Goal: Task Accomplishment & Management: Manage account settings

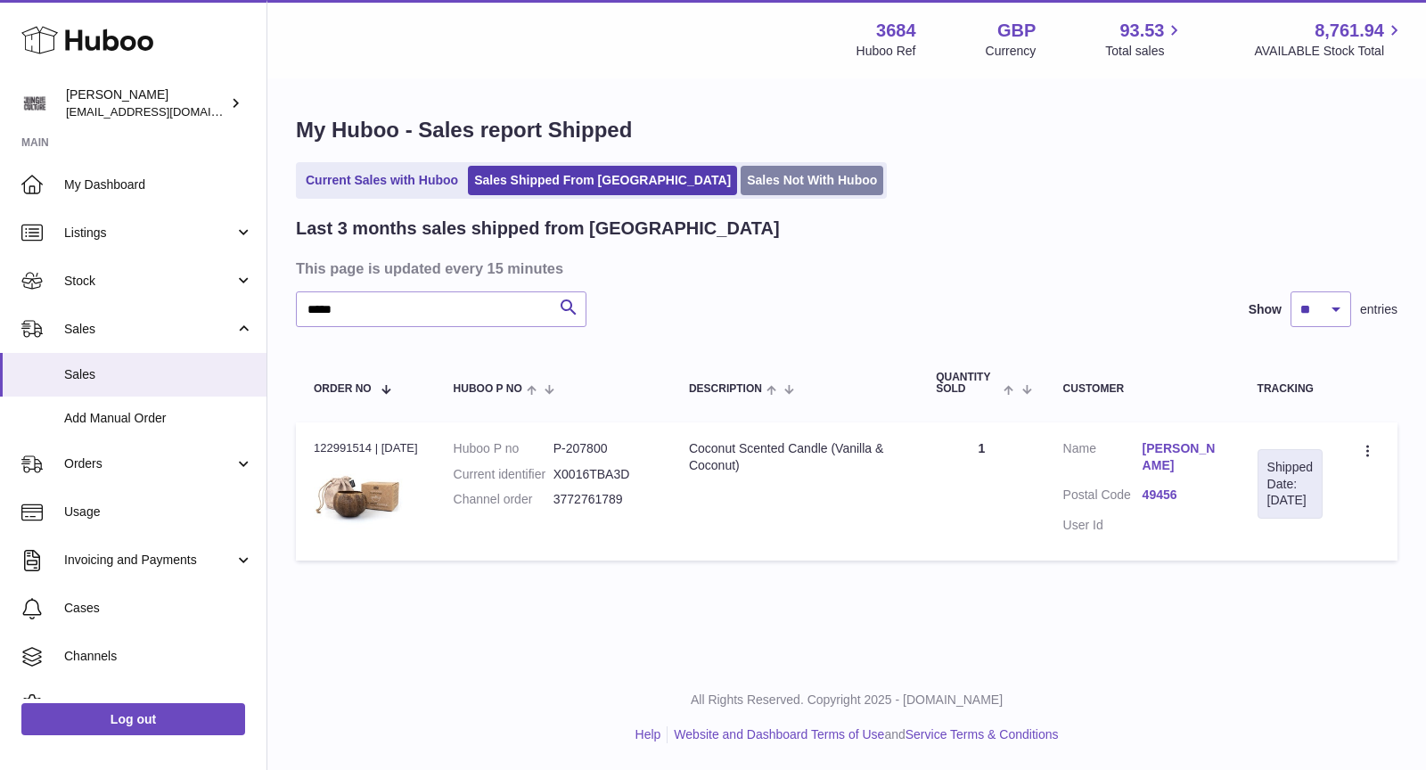
click at [741, 180] on link "Sales Not With Huboo" at bounding box center [812, 180] width 143 height 29
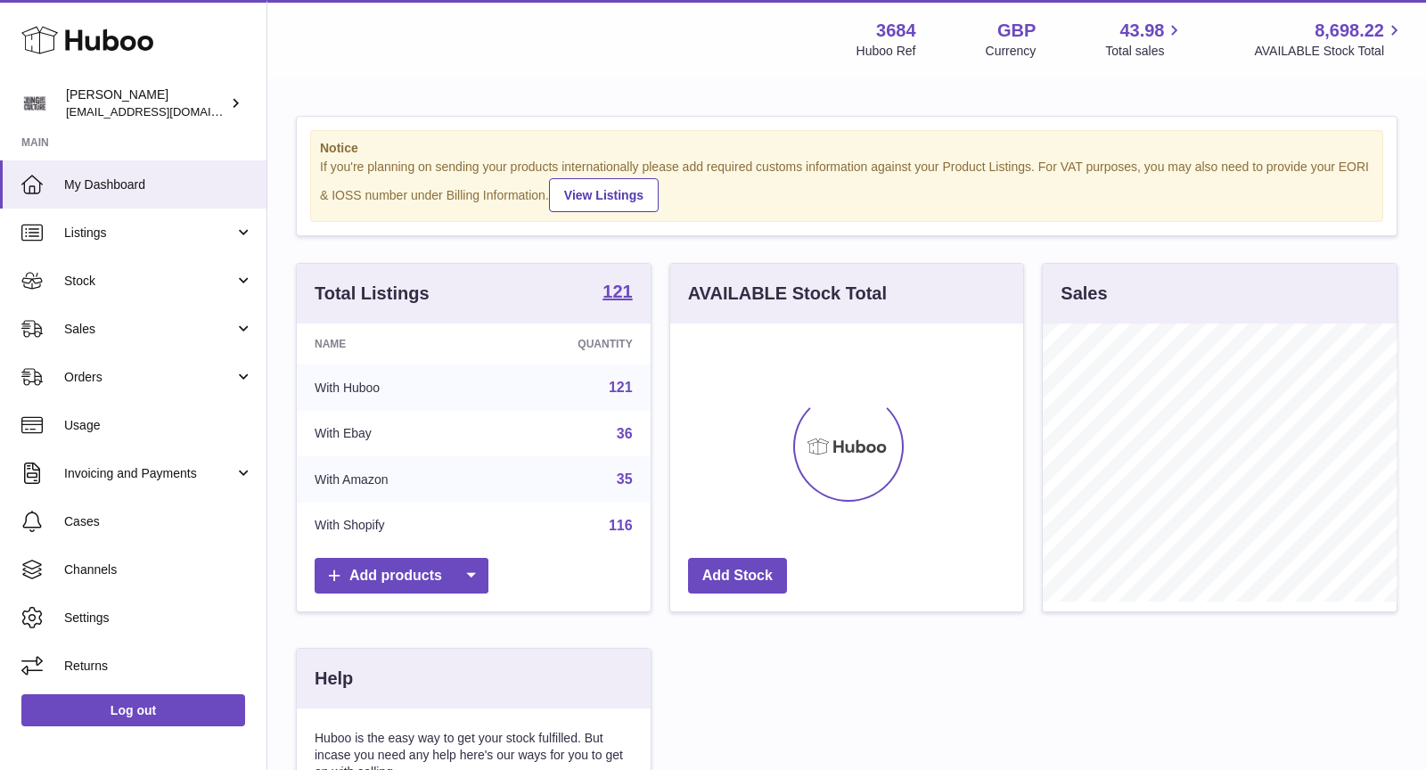
scroll to position [277, 354]
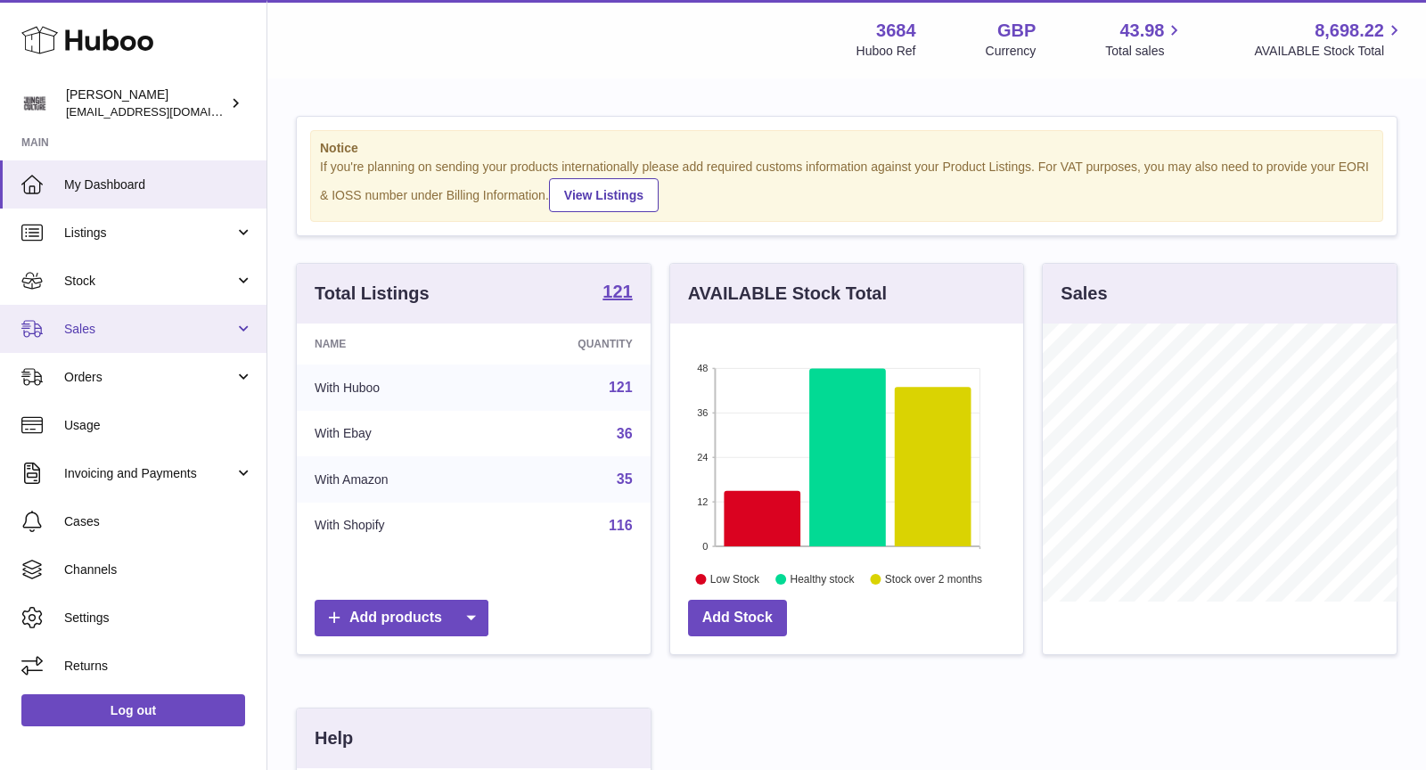
click at [116, 321] on span "Sales" at bounding box center [149, 329] width 170 height 17
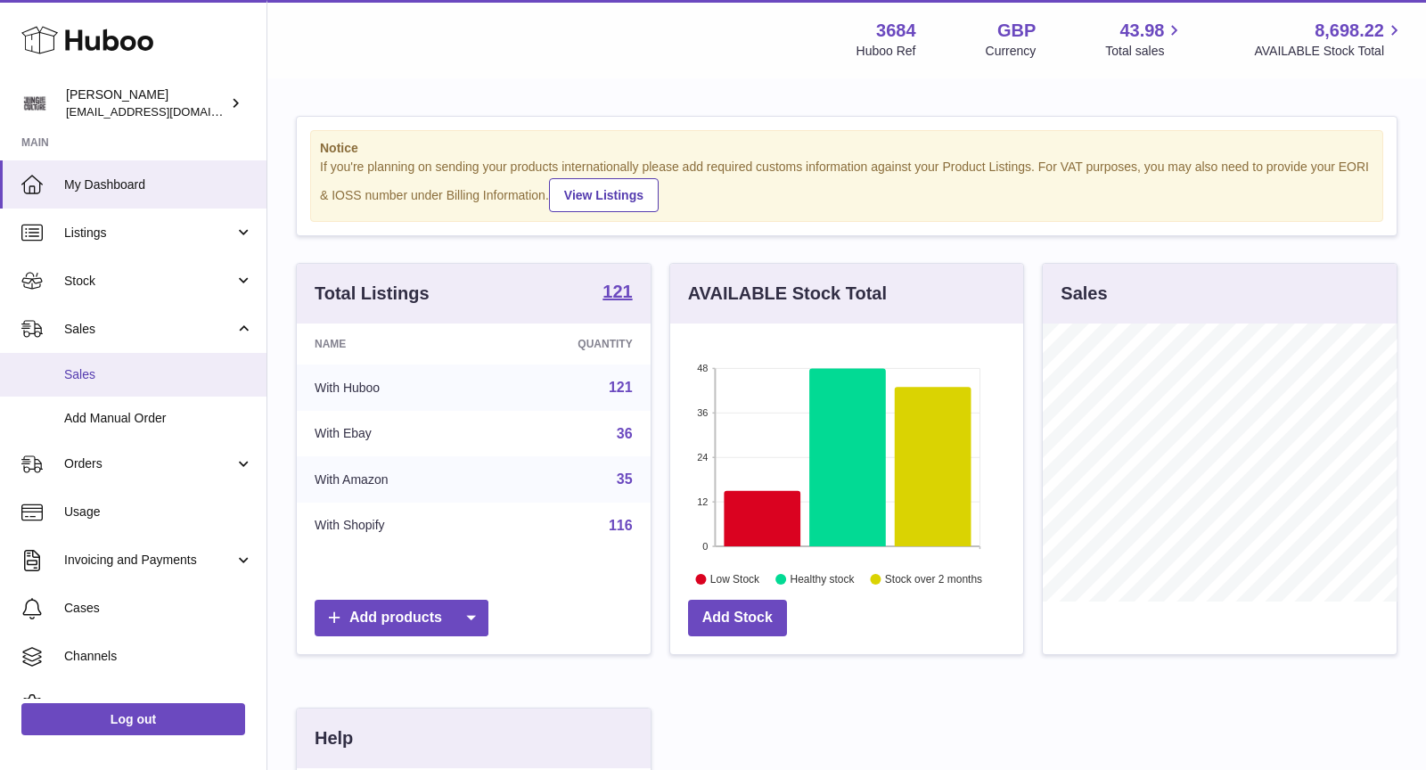
click at [129, 373] on span "Sales" at bounding box center [158, 374] width 189 height 17
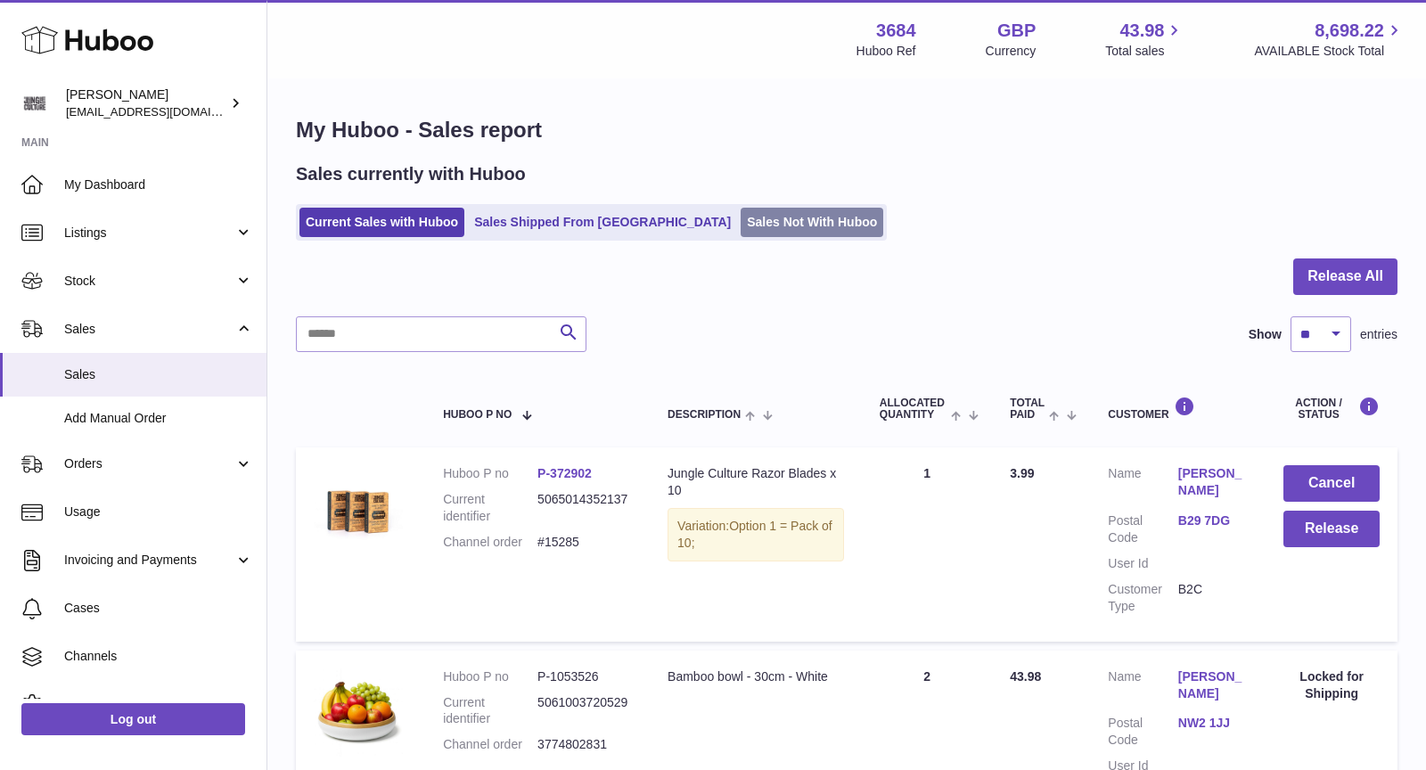
click at [741, 233] on link "Sales Not With Huboo" at bounding box center [812, 222] width 143 height 29
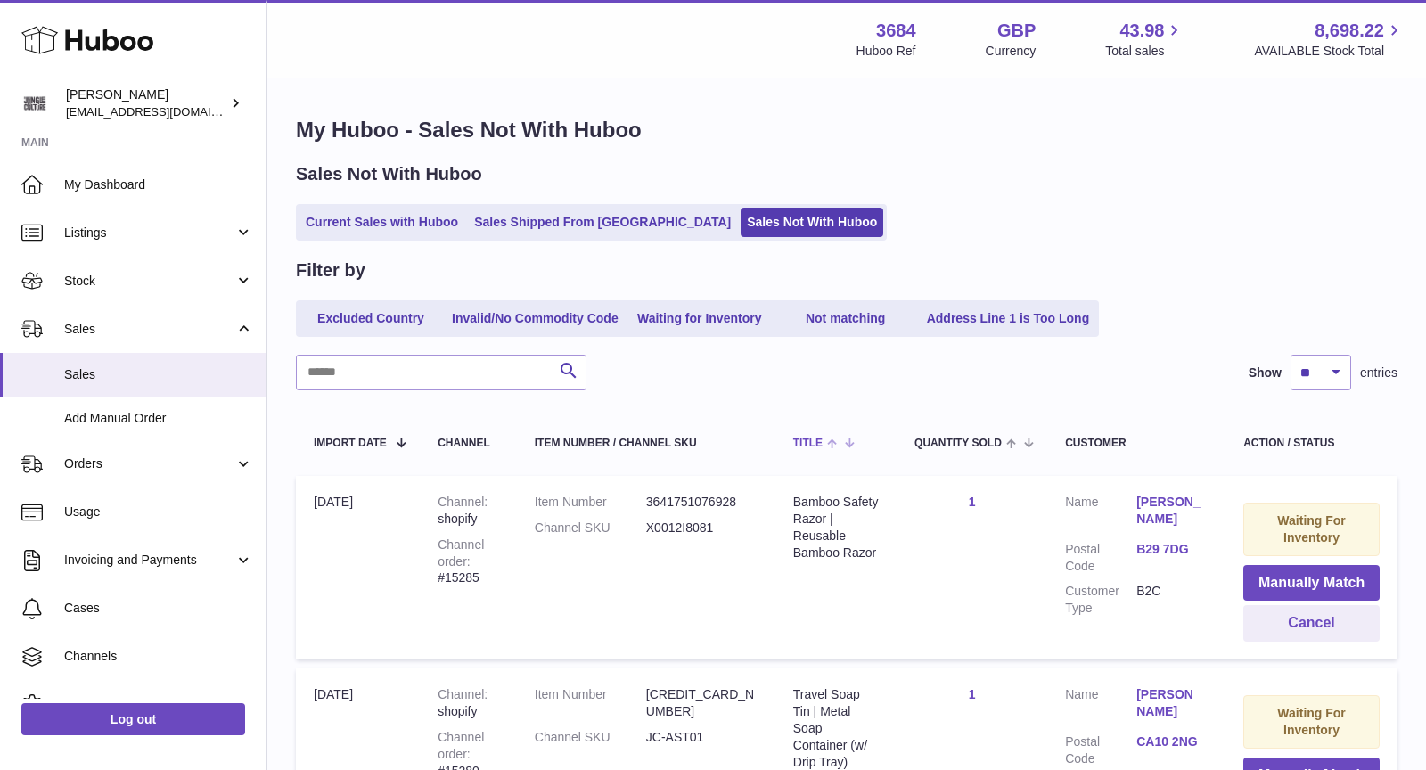
scroll to position [230, 0]
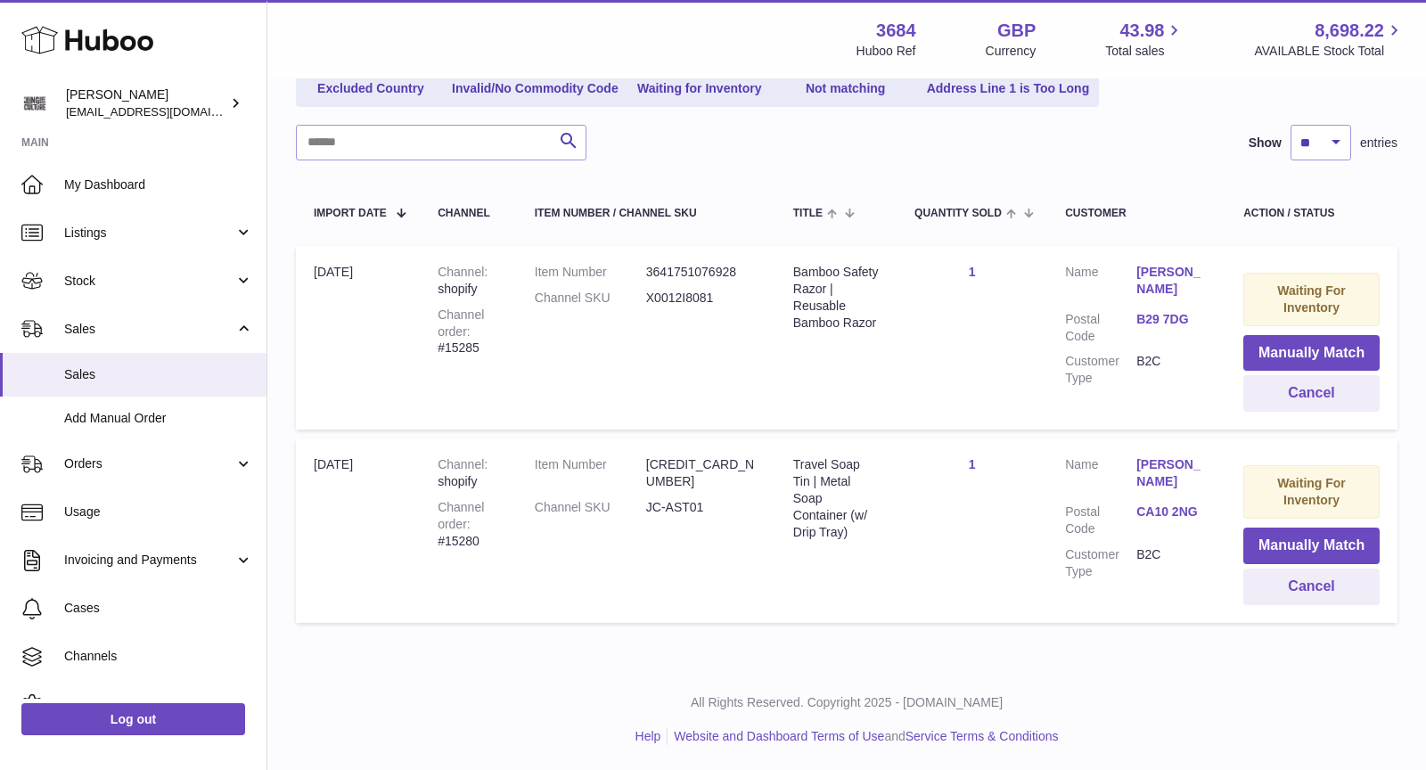
click at [463, 347] on div "Channel order #15285" at bounding box center [469, 332] width 62 height 51
copy div "15285"
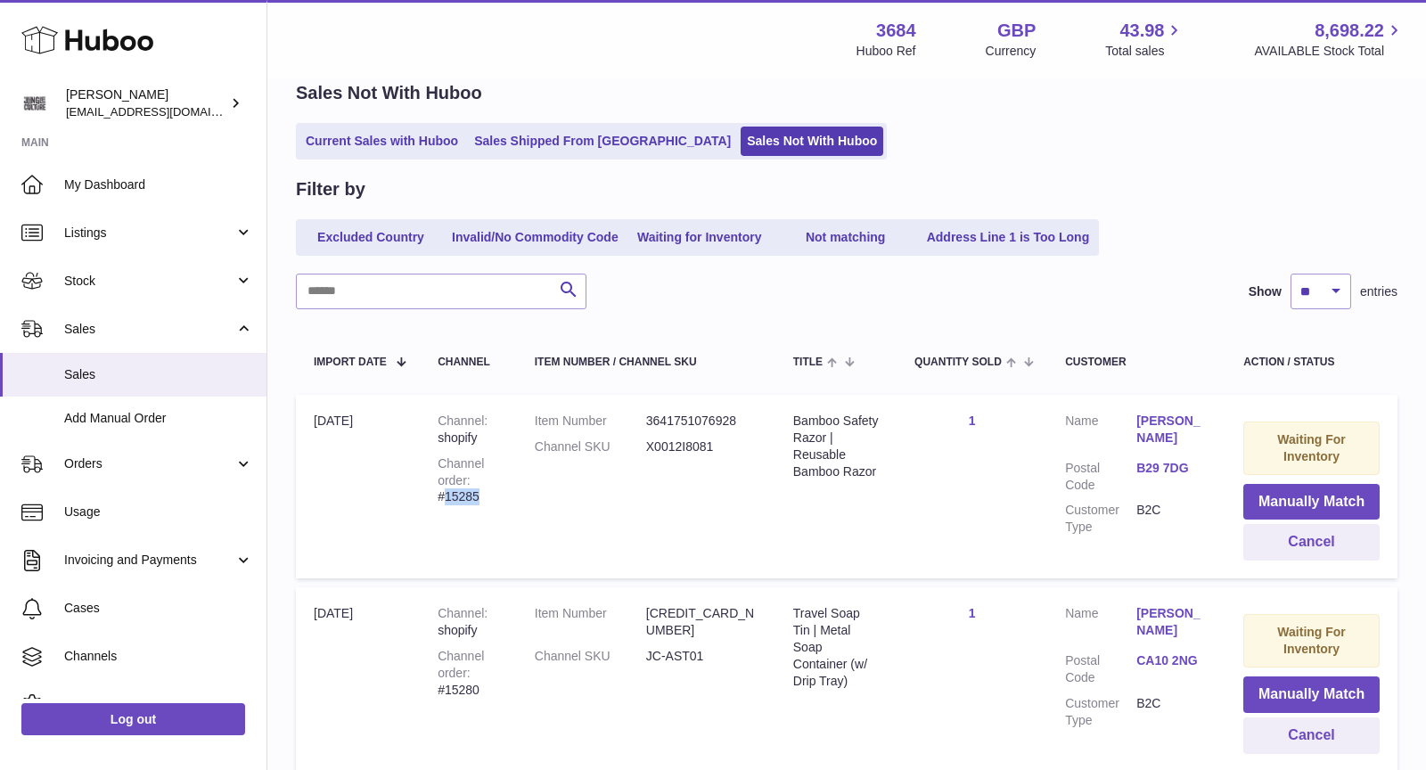
scroll to position [104, 0]
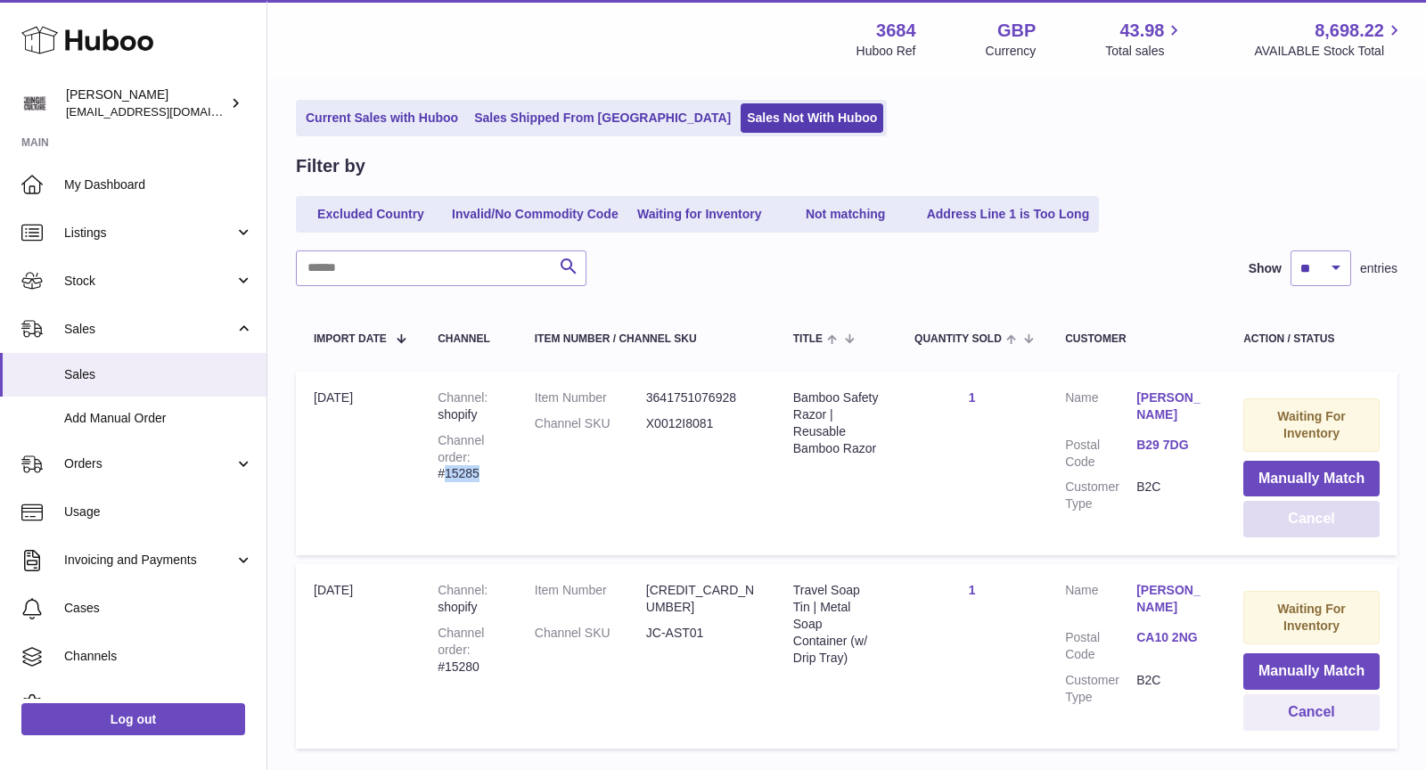
click at [1329, 518] on button "Cancel" at bounding box center [1311, 519] width 136 height 37
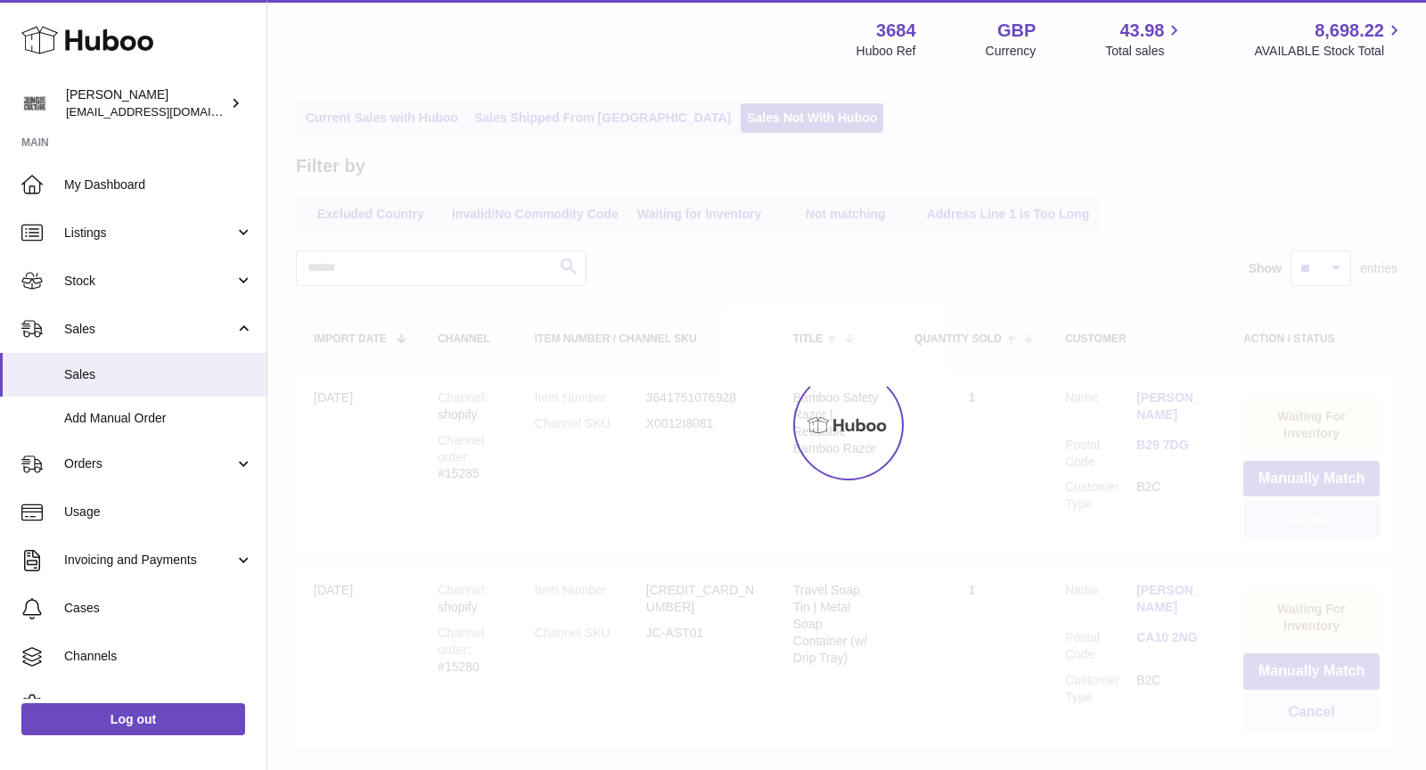
scroll to position [37, 0]
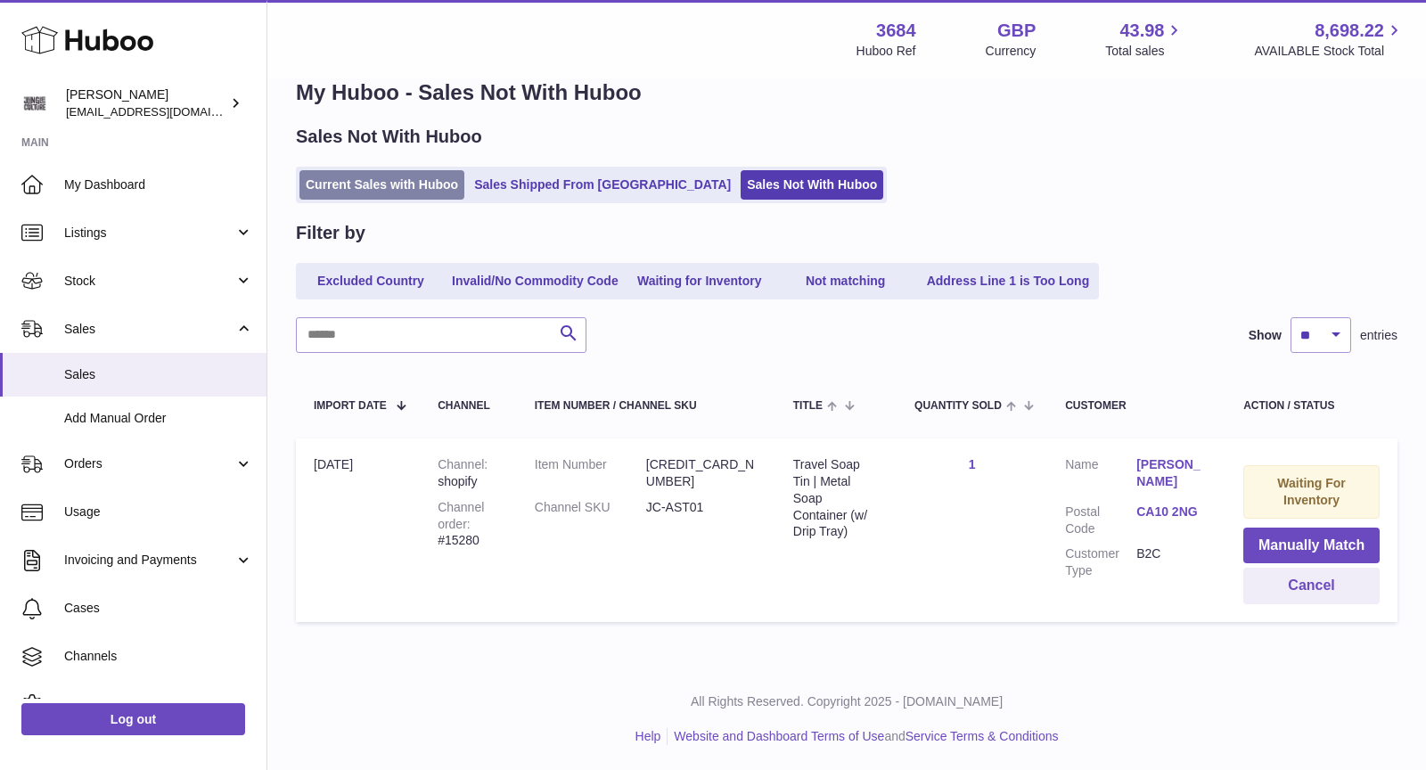
click at [347, 189] on link "Current Sales with Huboo" at bounding box center [381, 184] width 165 height 29
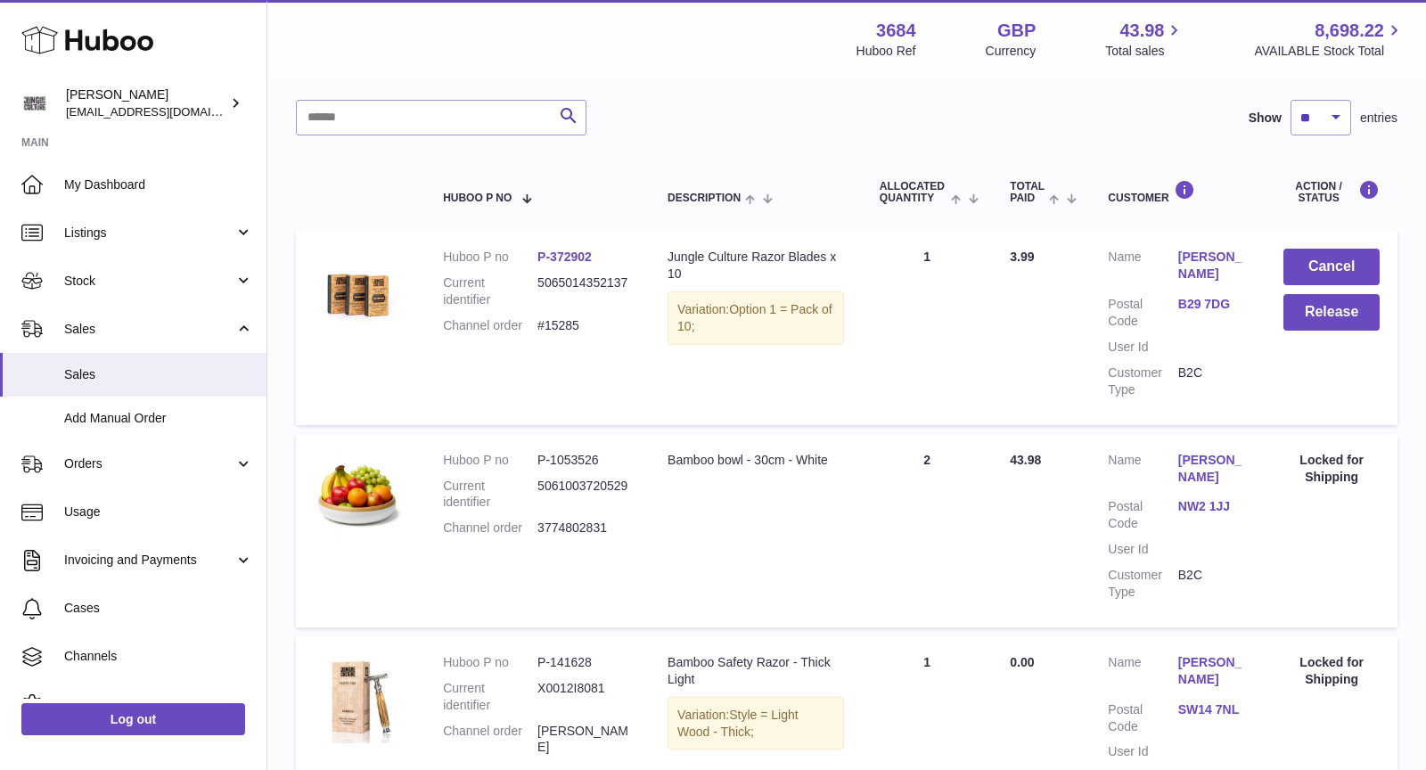
scroll to position [223, 0]
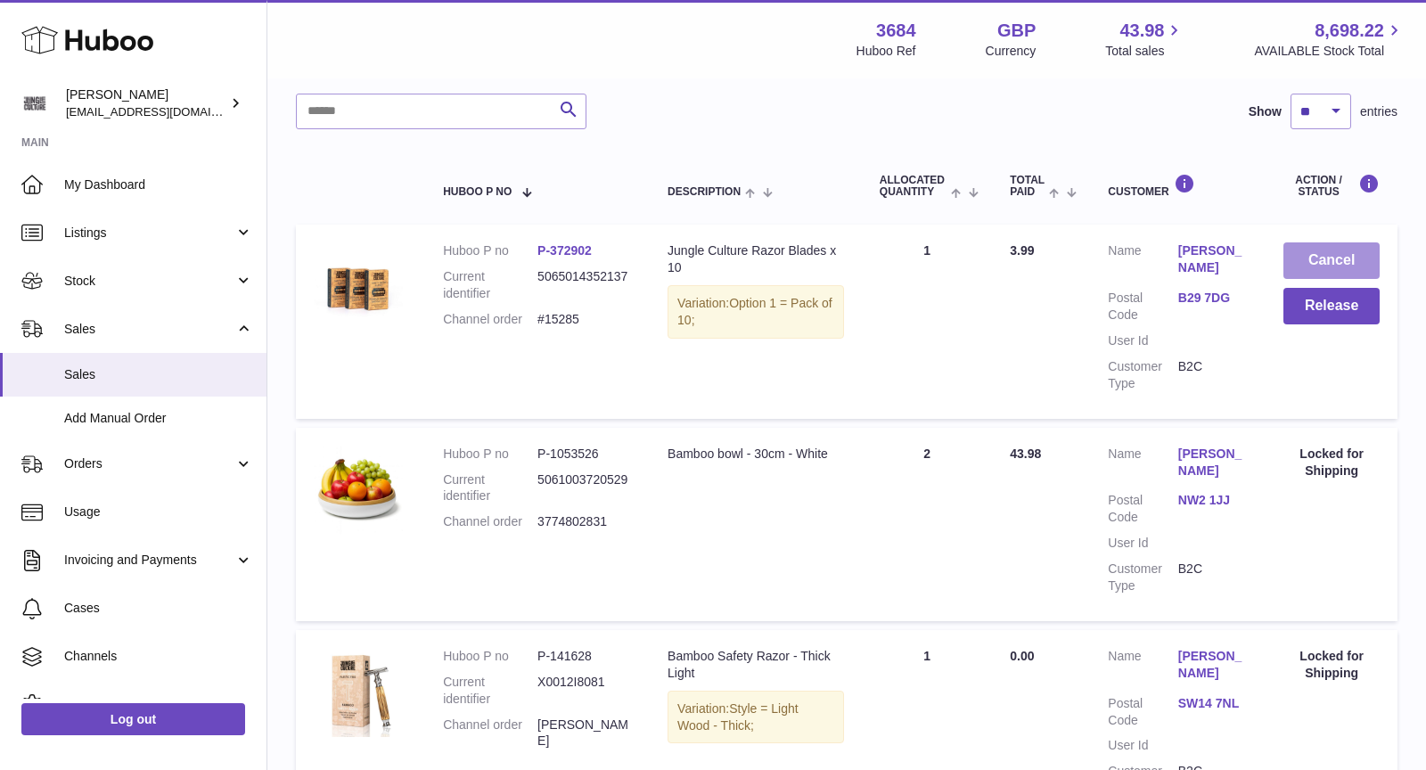
click at [1307, 258] on button "Cancel" at bounding box center [1332, 260] width 96 height 37
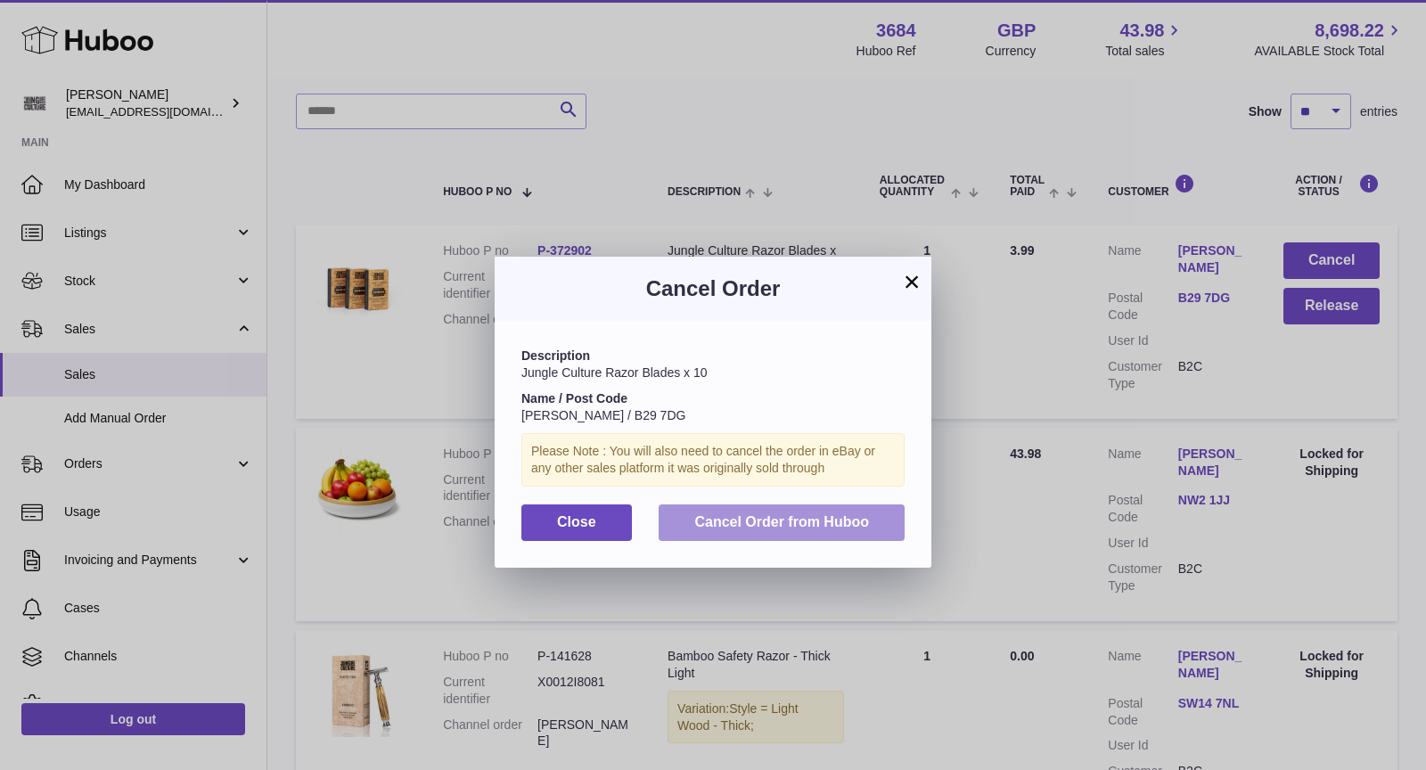
click at [847, 508] on button "Cancel Order from Huboo" at bounding box center [782, 522] width 246 height 37
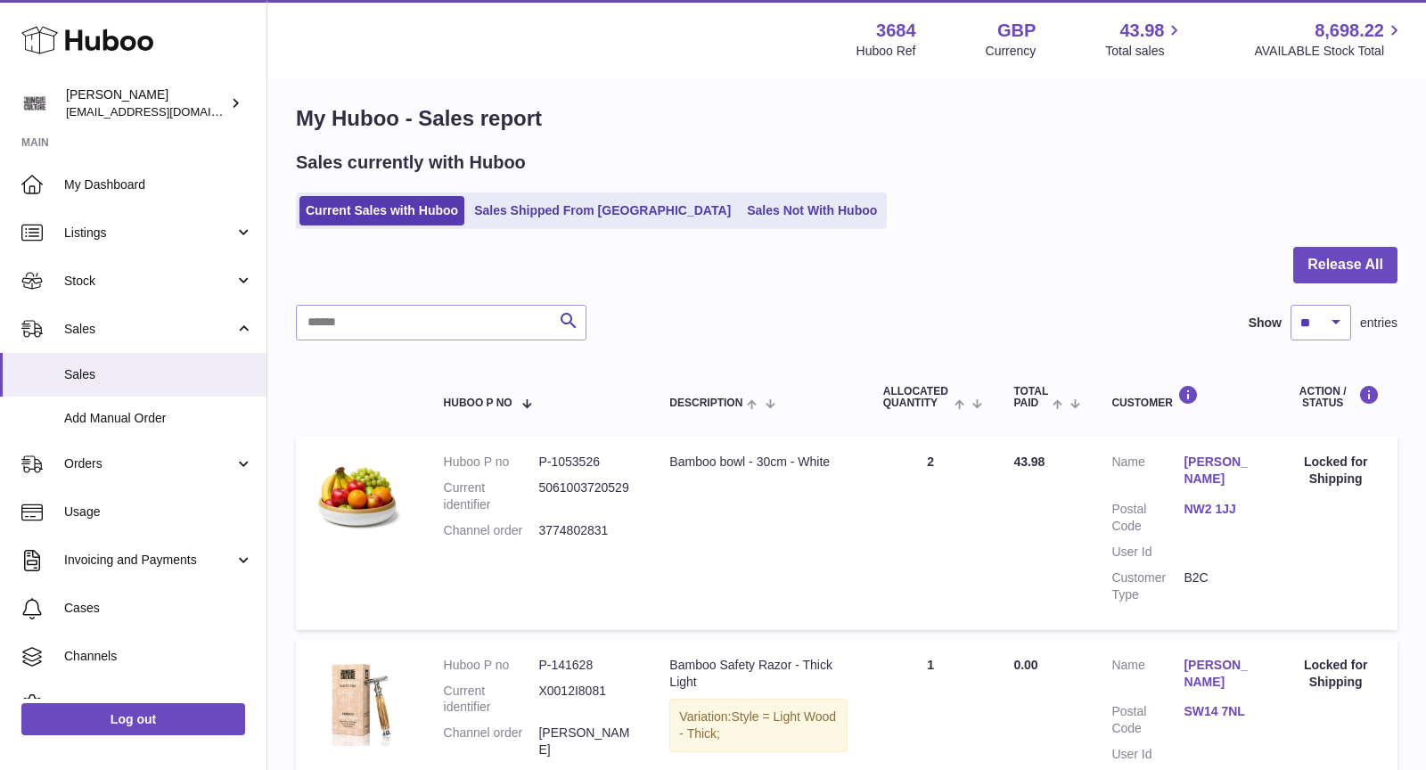
scroll to position [0, 0]
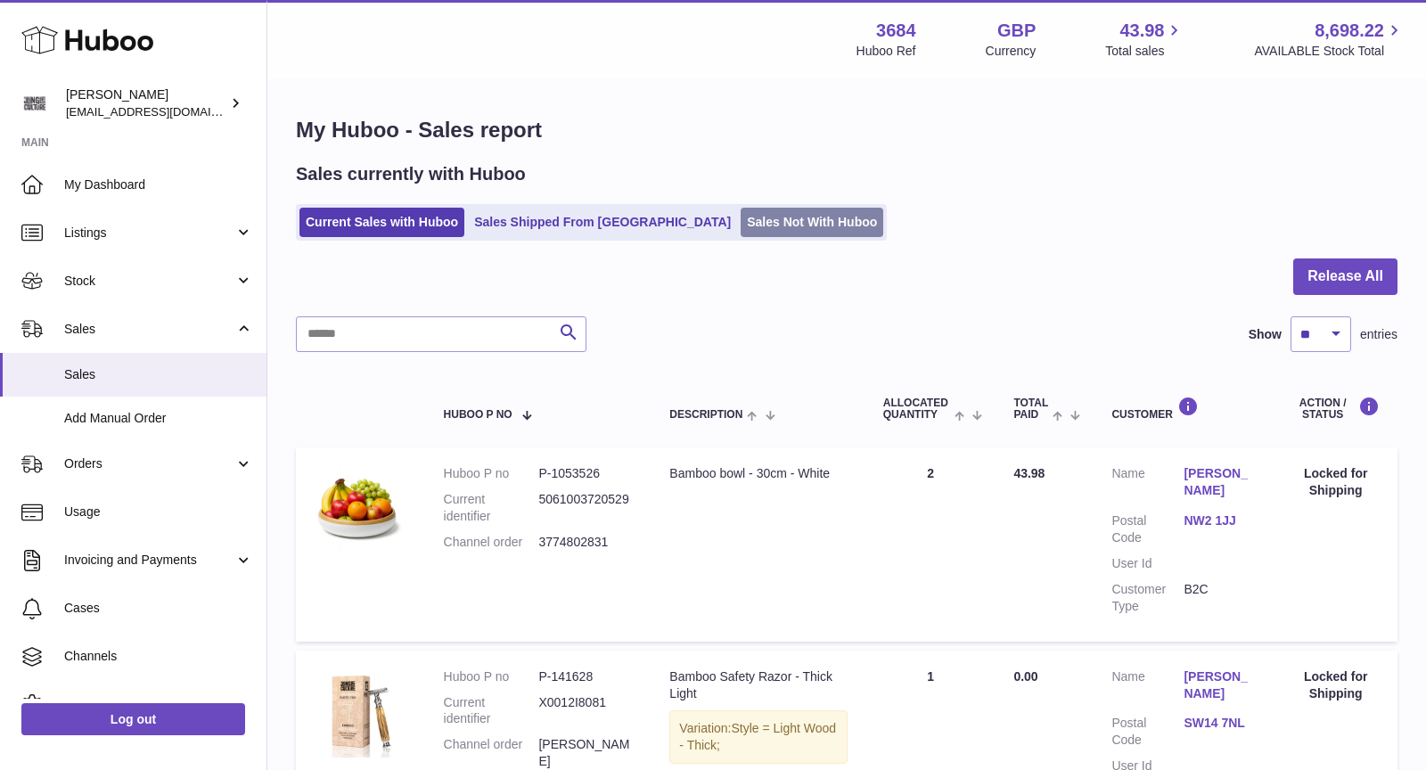
click at [745, 221] on link "Sales Not With Huboo" at bounding box center [812, 222] width 143 height 29
